Goal: Information Seeking & Learning: Learn about a topic

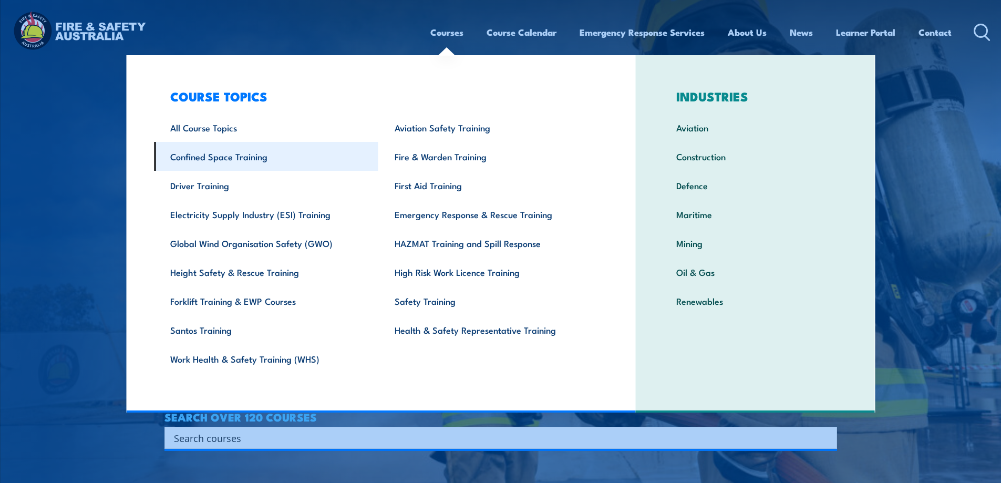
click at [221, 161] on link "Confined Space Training" at bounding box center [266, 156] width 224 height 29
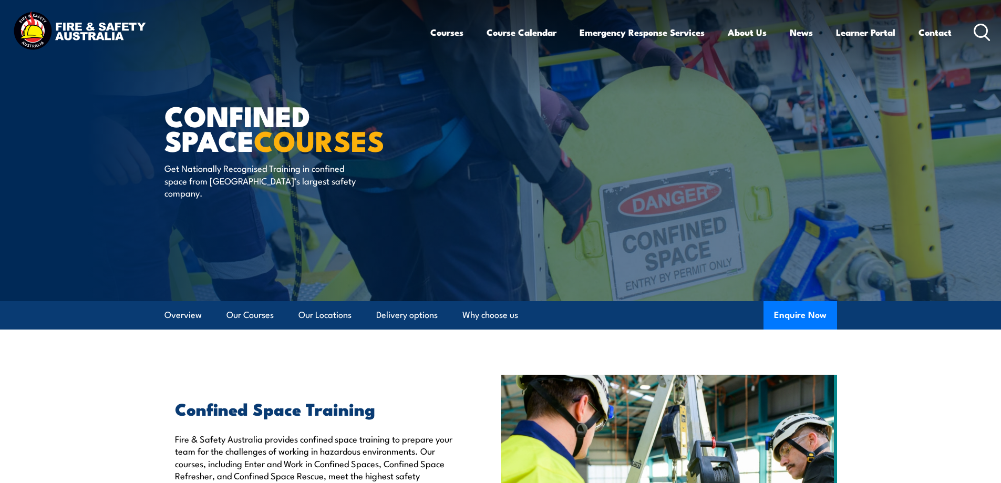
click at [970, 29] on div "Courses Course Calendar Emergency Response Services Services Overview Emergency…" at bounding box center [710, 31] width 561 height 45
click at [977, 28] on icon at bounding box center [982, 32] width 17 height 17
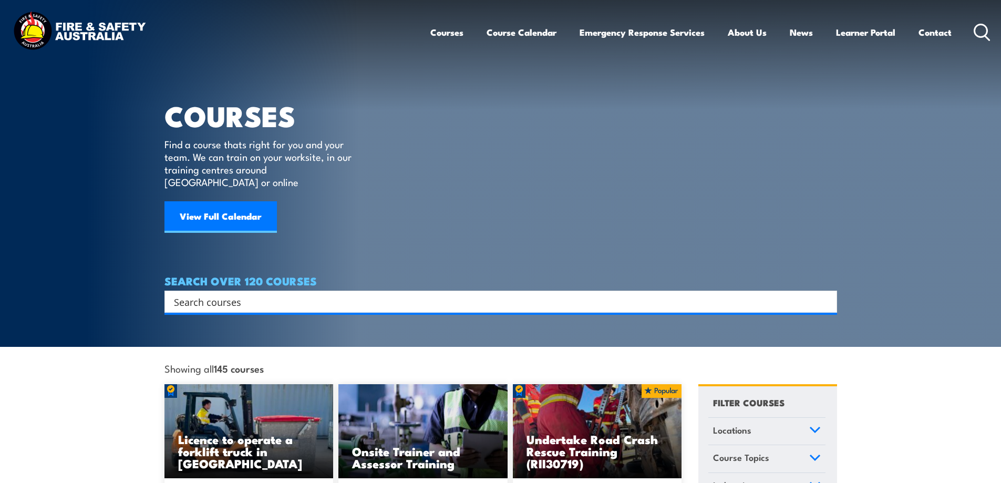
click at [239, 294] on input "Search input" at bounding box center [494, 302] width 640 height 16
type input "BREATHING"
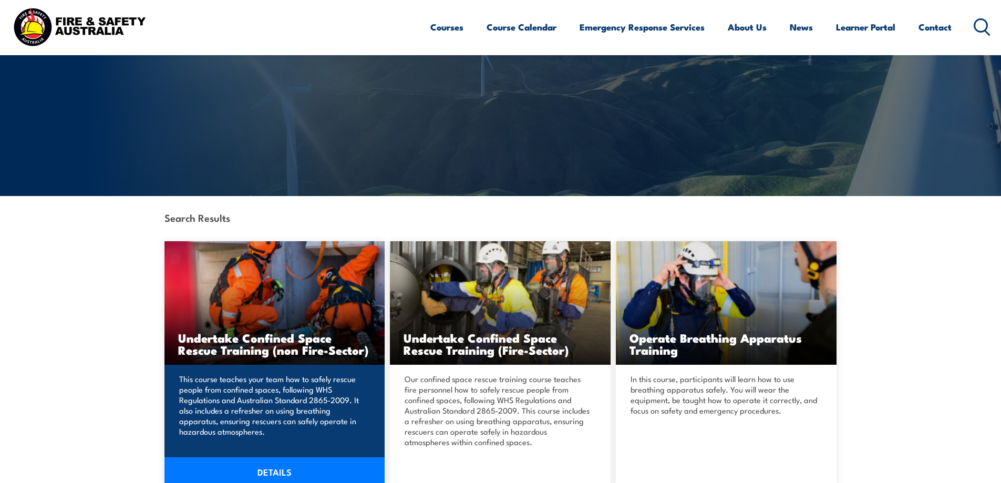
scroll to position [158, 0]
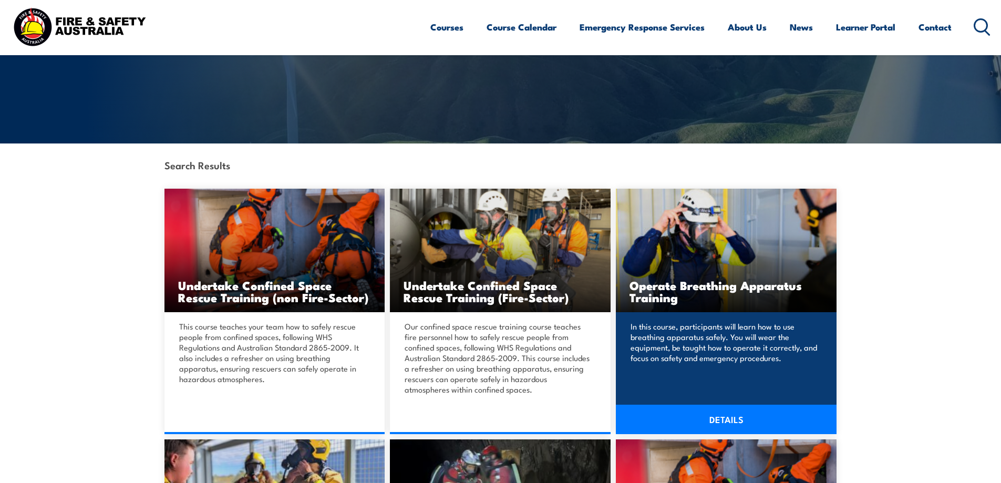
click at [762, 286] on h3 "Operate Breathing Apparatus Training" at bounding box center [725, 291] width 193 height 24
